Goal: Information Seeking & Learning: Learn about a topic

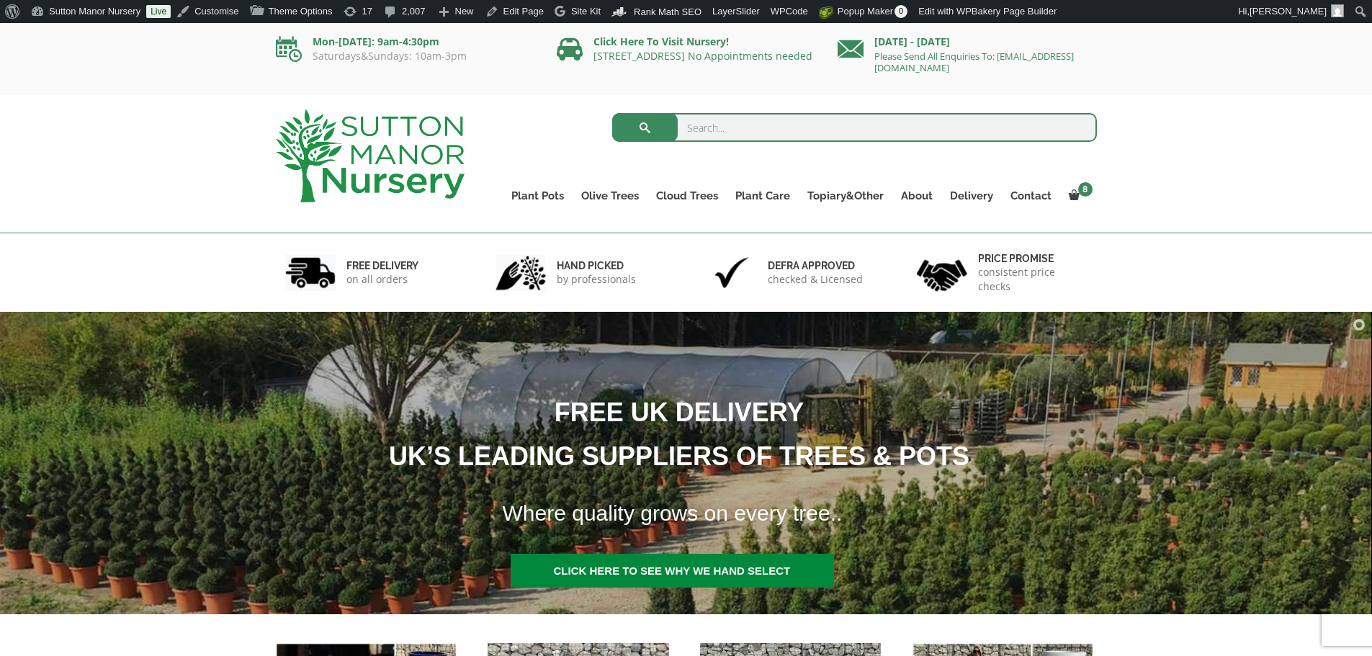
click at [412, 150] on img at bounding box center [370, 155] width 189 height 93
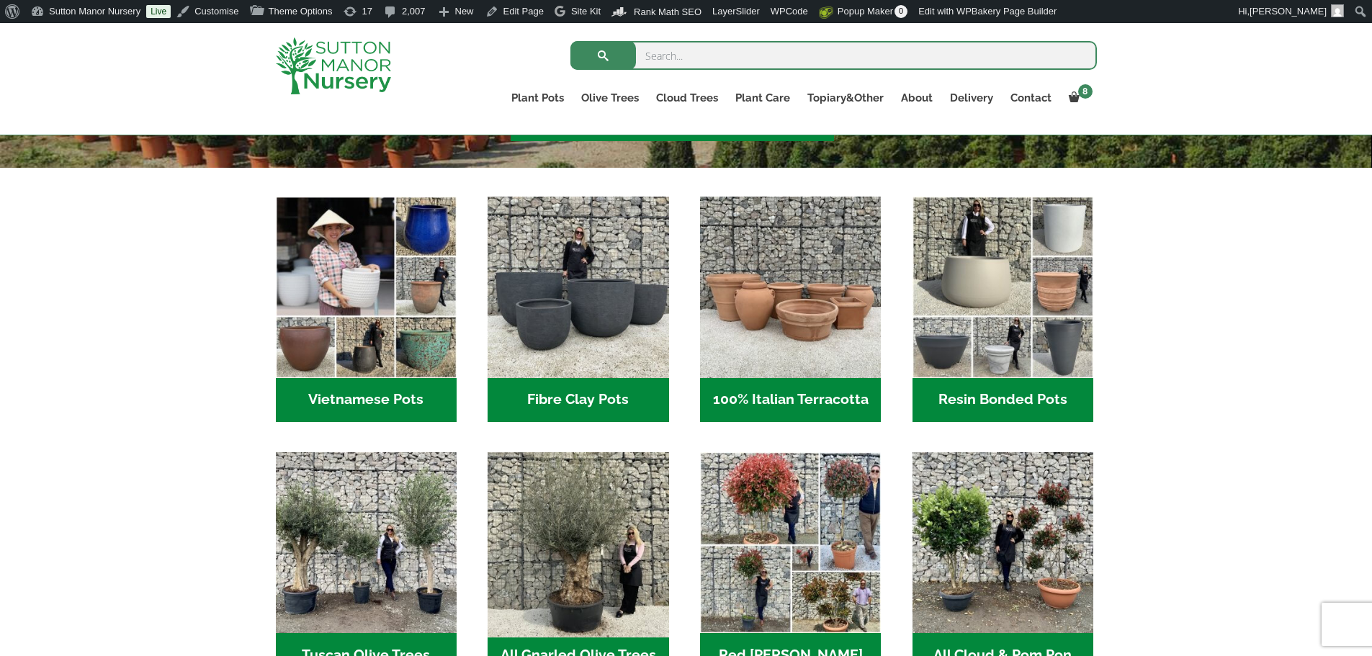
scroll to position [576, 0]
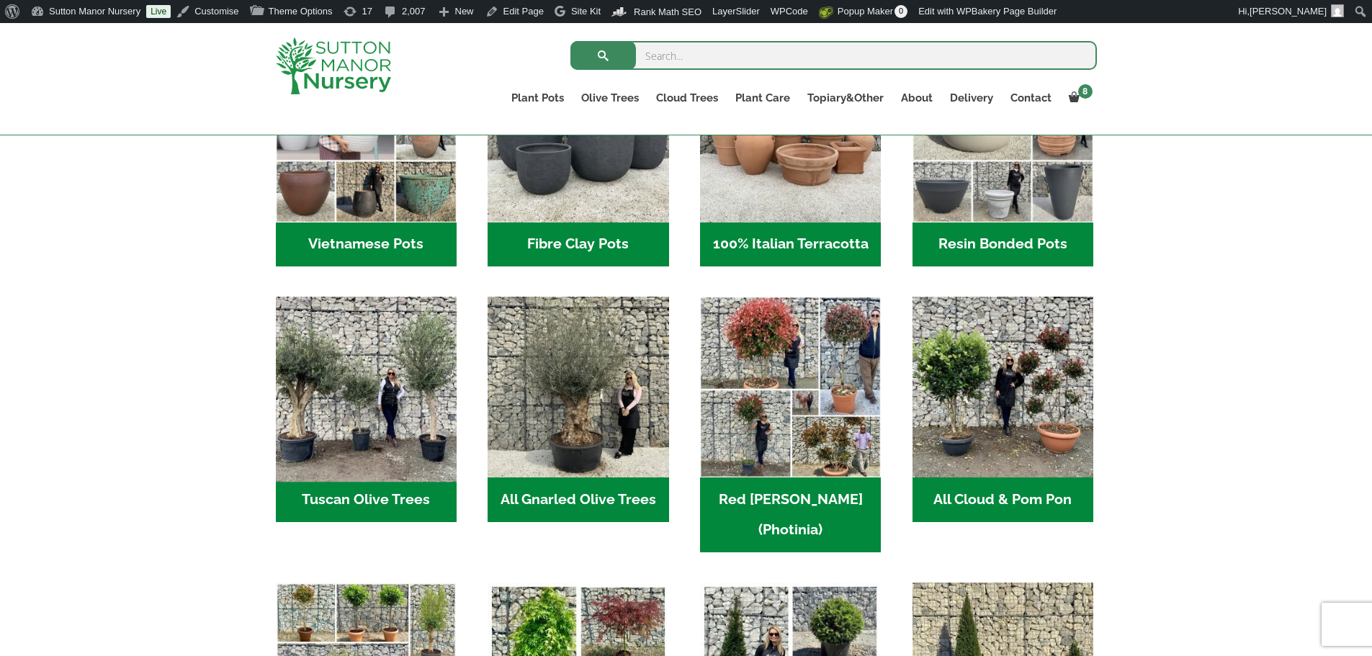
click at [369, 402] on img "Visit product category Tuscan Olive Trees" at bounding box center [366, 387] width 190 height 190
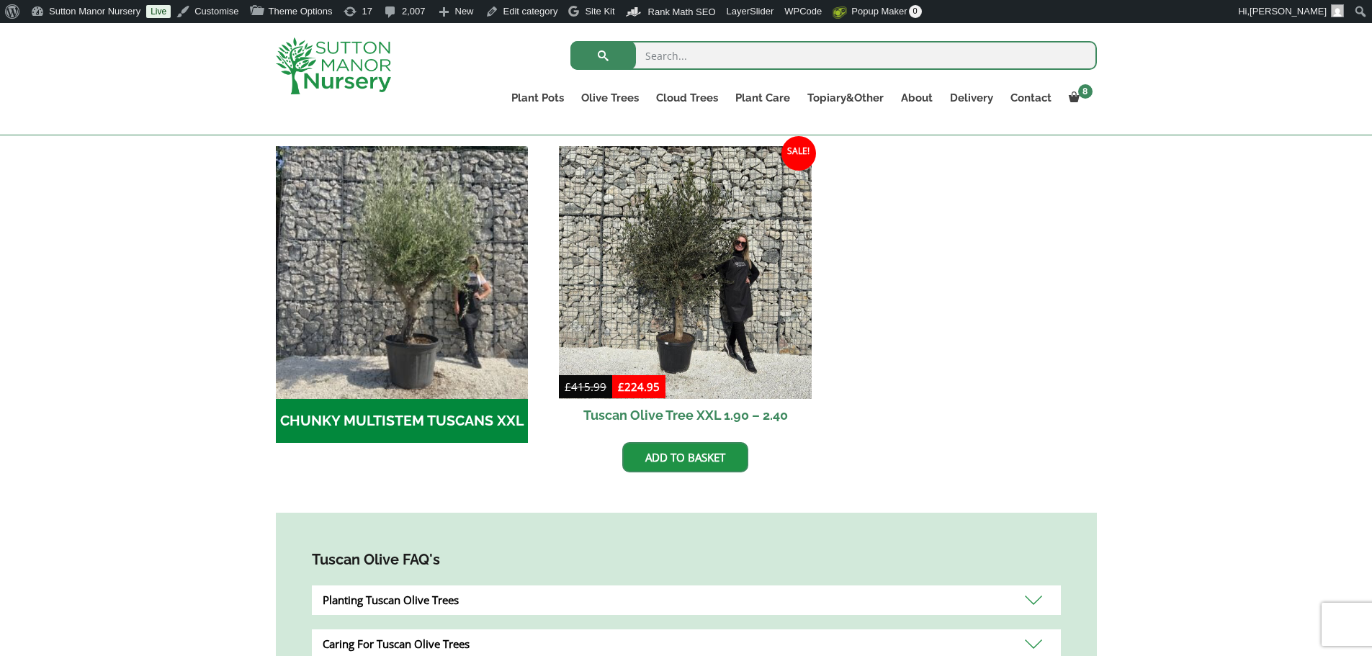
scroll to position [432, 0]
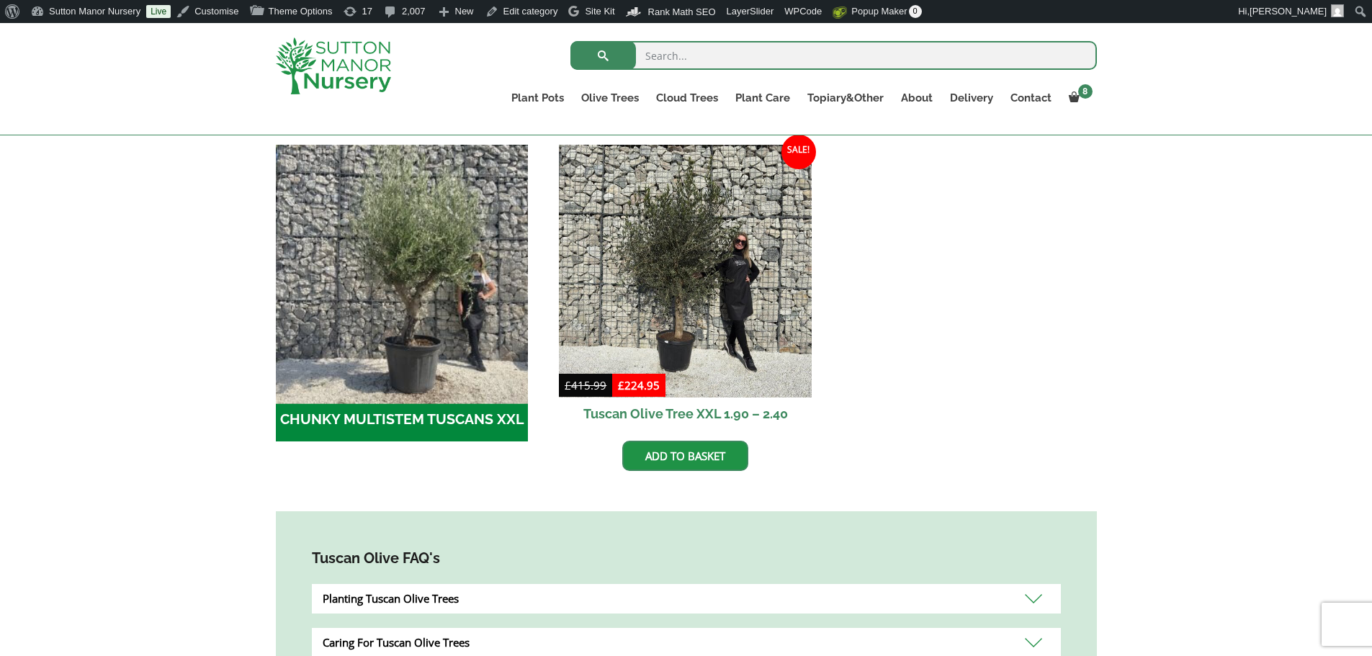
click at [421, 266] on img "Visit product category CHUNKY MULTISTEM TUSCANS XXL" at bounding box center [401, 270] width 265 height 265
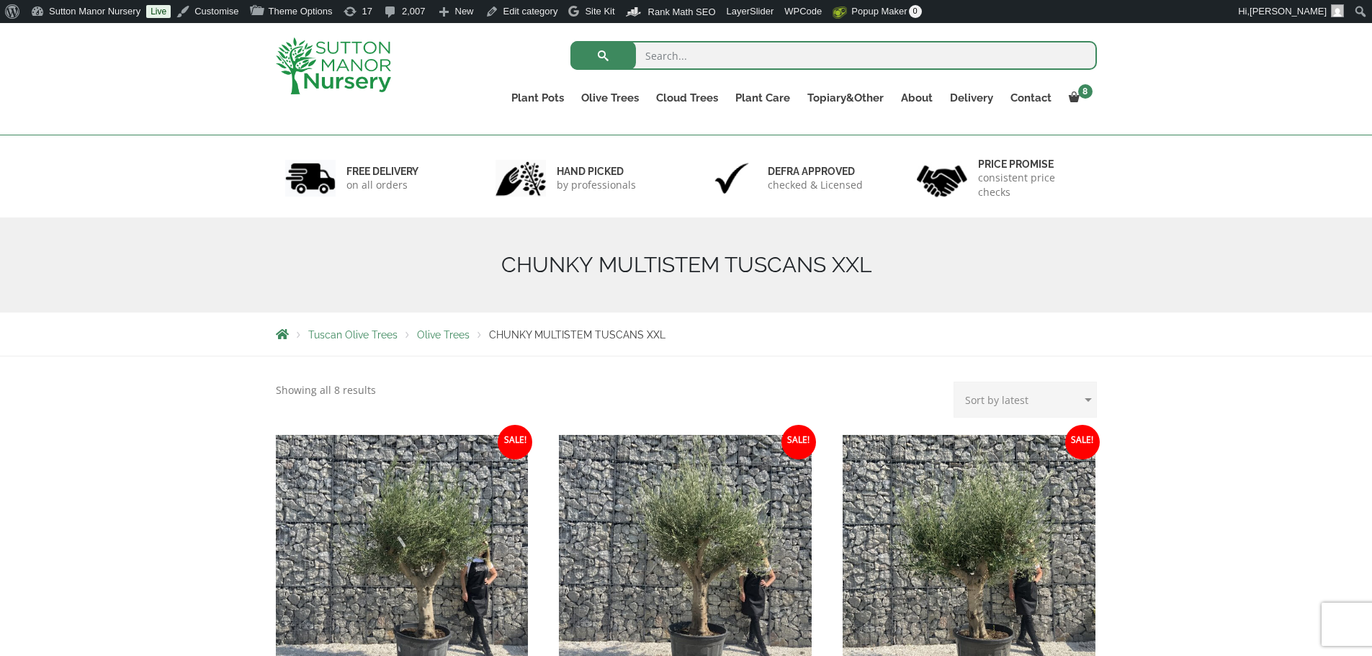
scroll to position [360, 0]
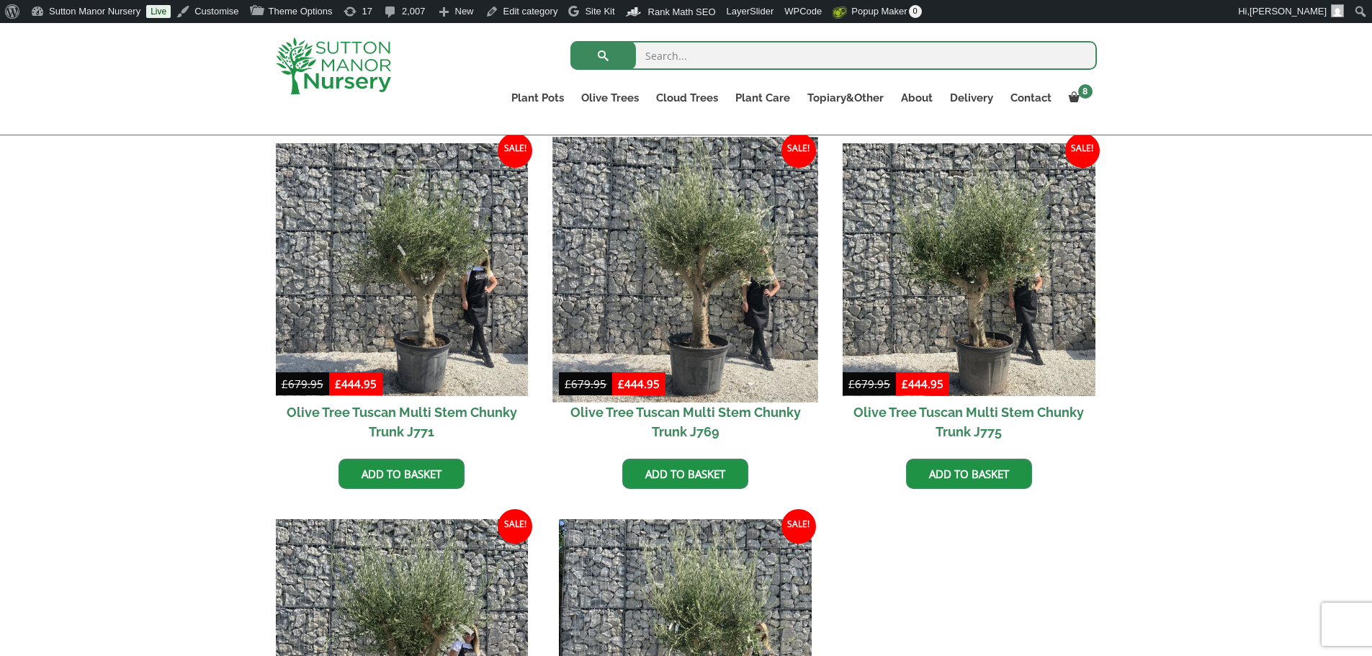
click at [745, 314] on img at bounding box center [685, 269] width 265 height 265
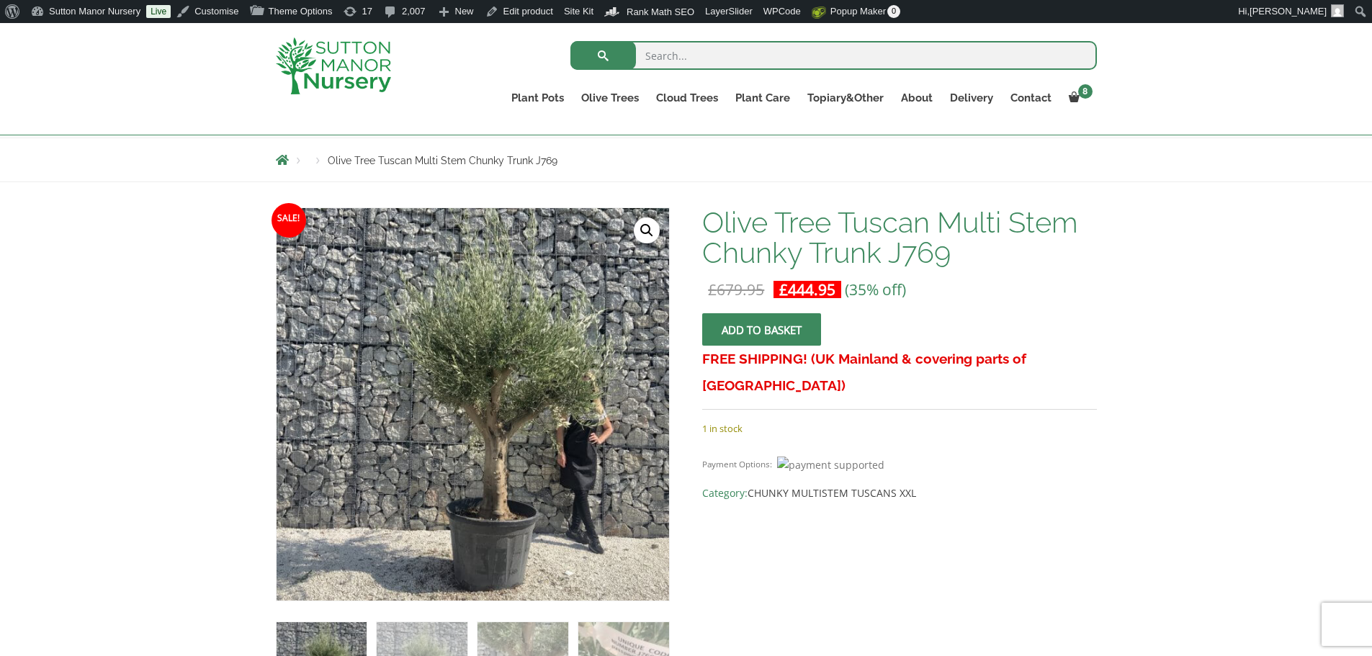
scroll to position [144, 0]
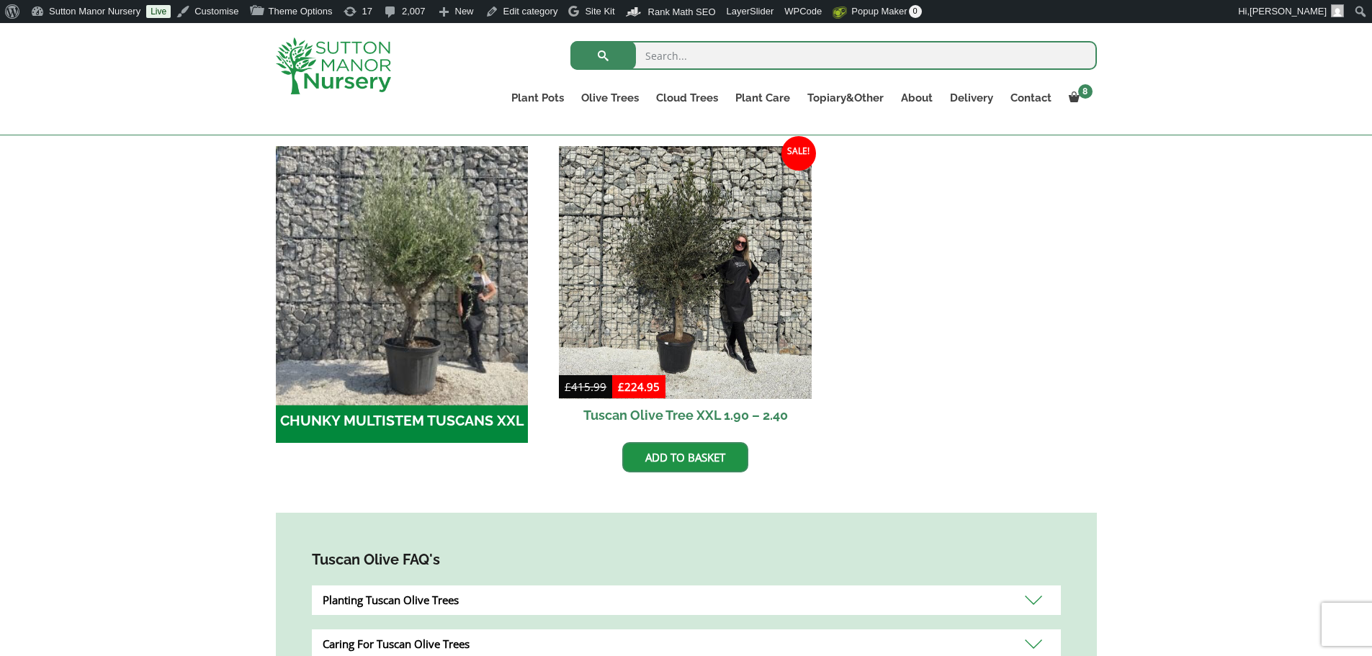
click at [432, 274] on img "Visit product category CHUNKY MULTISTEM TUSCANS XXL" at bounding box center [401, 272] width 265 height 265
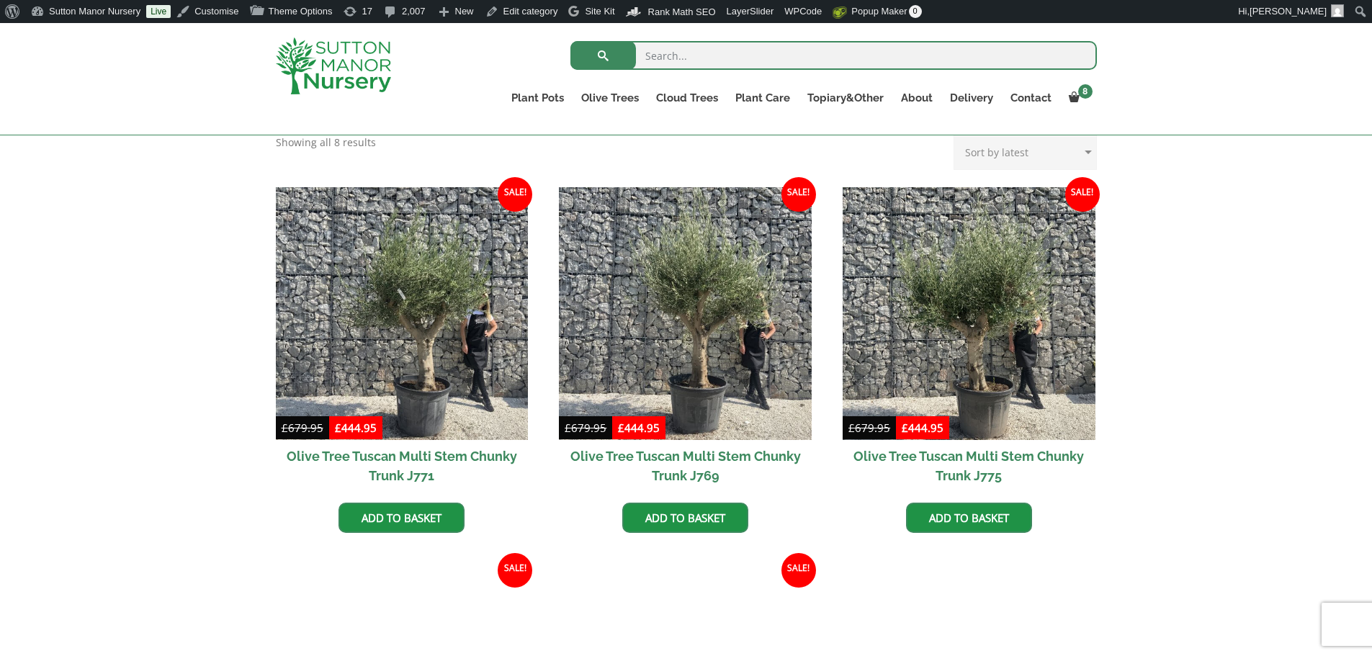
scroll to position [360, 0]
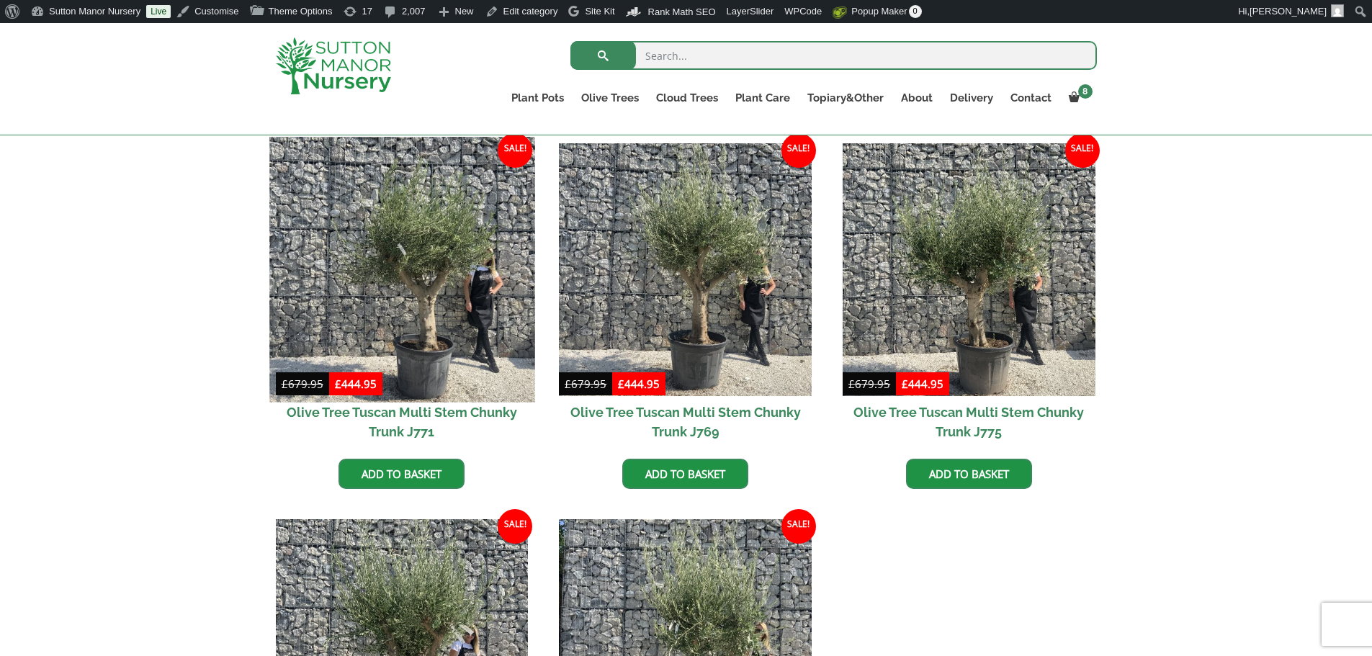
click at [461, 292] on img at bounding box center [401, 269] width 265 height 265
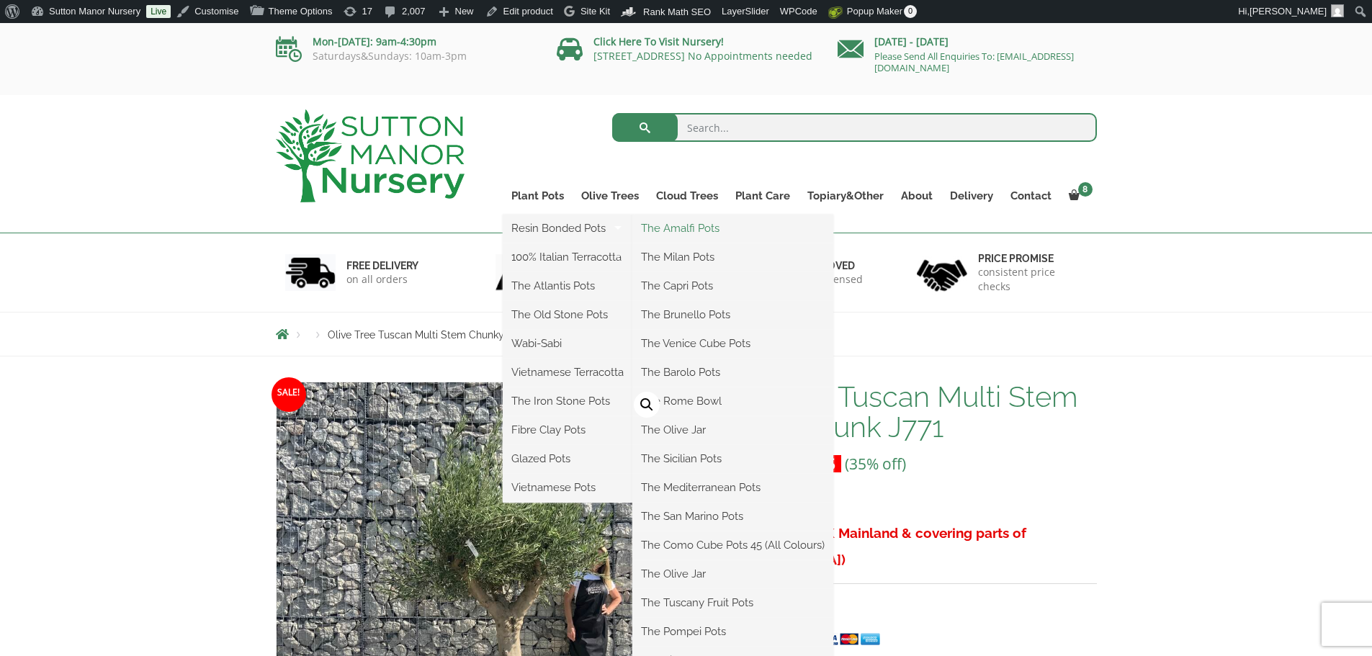
click at [677, 231] on link "The Amalfi Pots" at bounding box center [732, 228] width 201 height 22
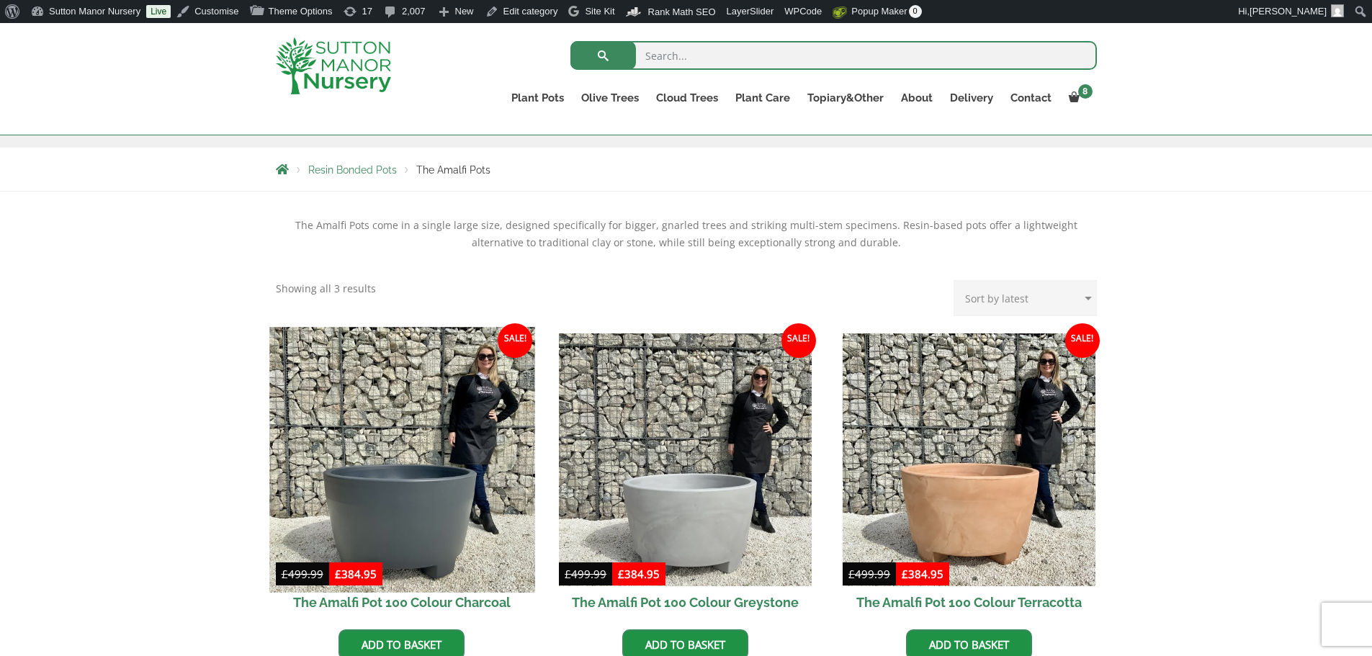
scroll to position [216, 0]
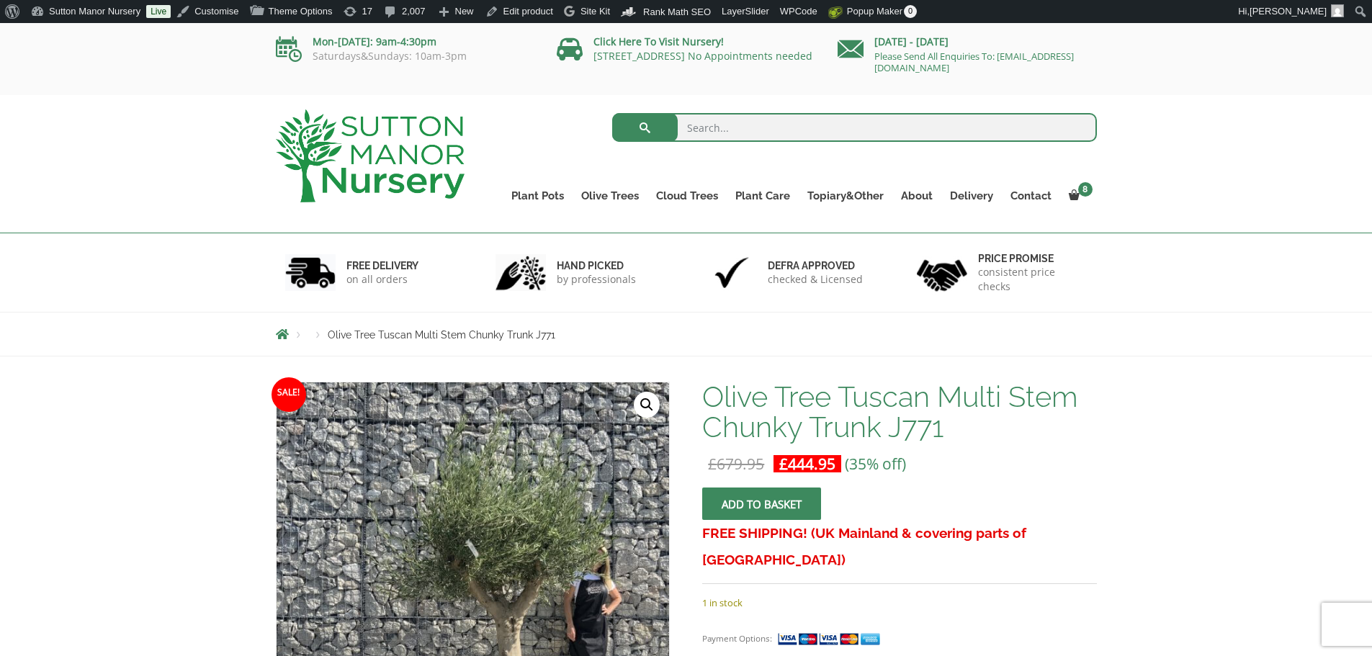
click at [426, 145] on img at bounding box center [370, 155] width 189 height 93
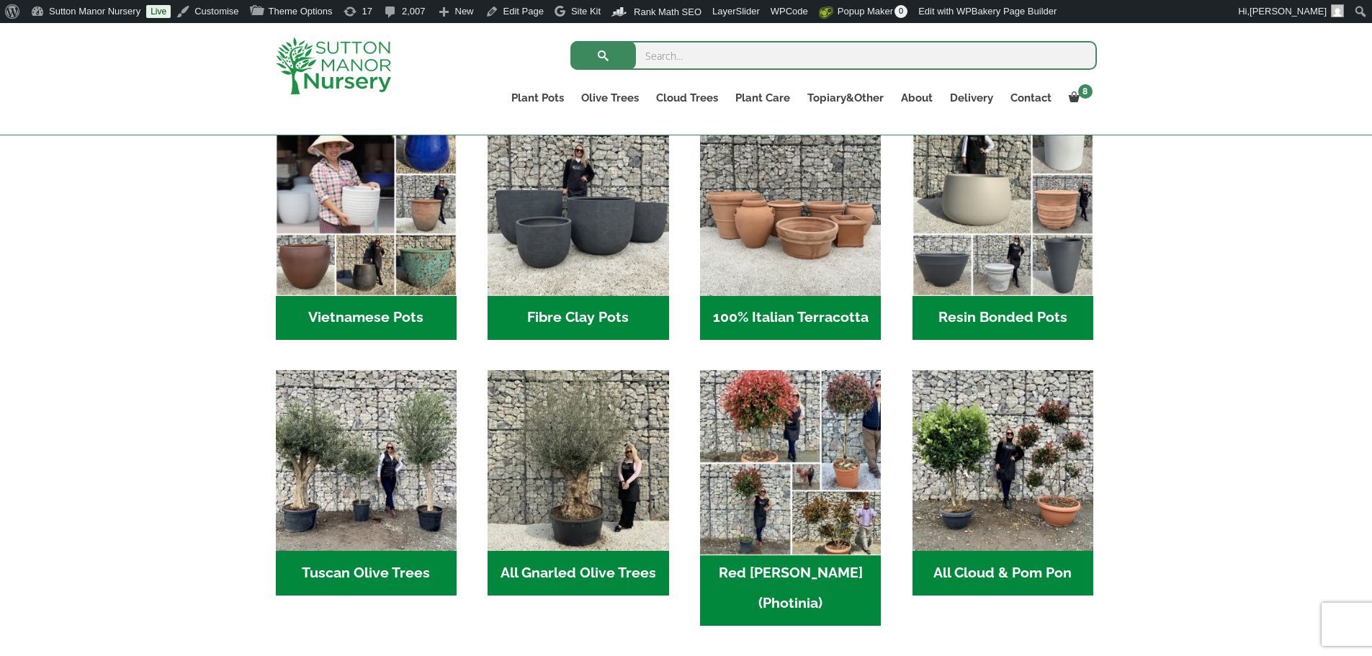
scroll to position [504, 0]
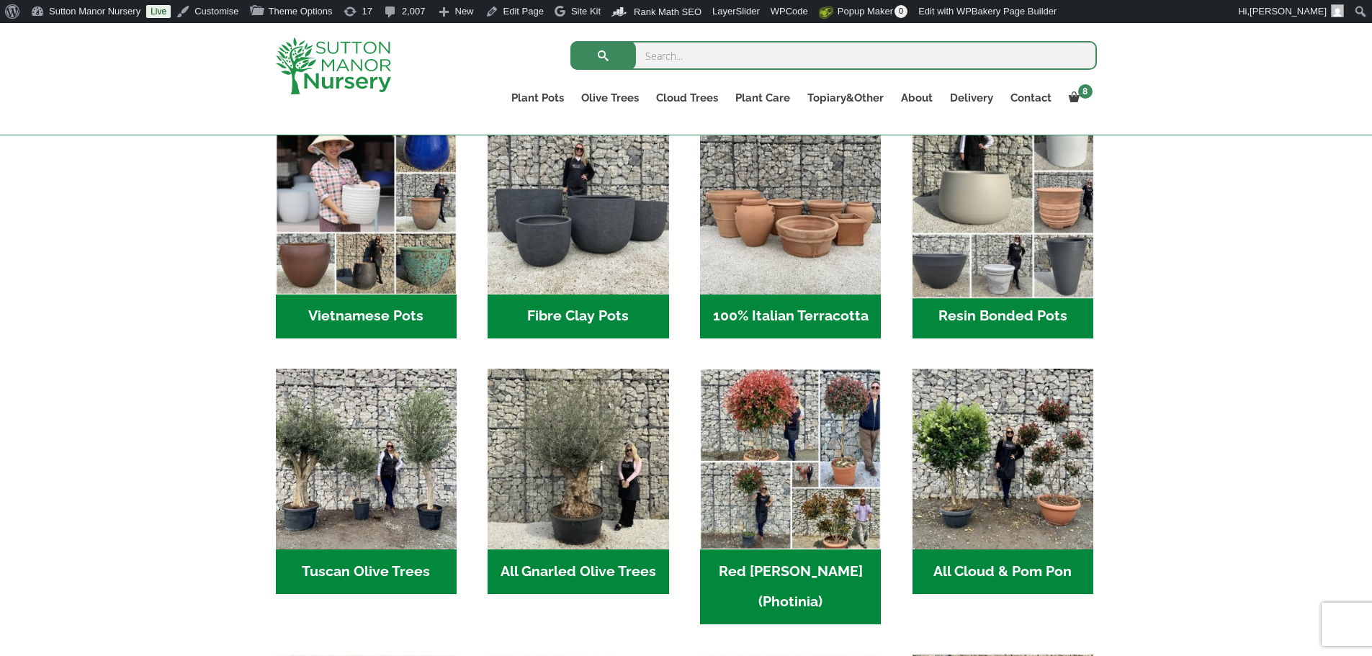
click at [984, 239] on img "Visit product category Resin Bonded Pots" at bounding box center [1002, 204] width 190 height 190
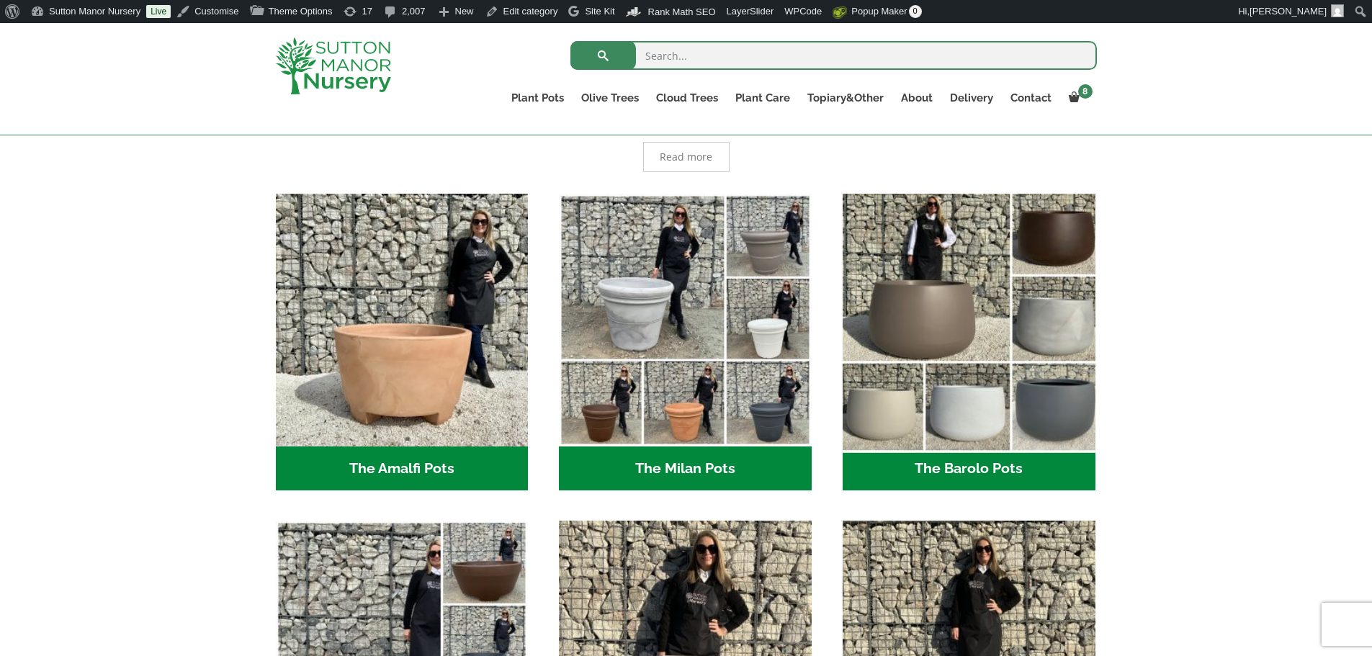
scroll to position [360, 0]
